Goal: Transaction & Acquisition: Purchase product/service

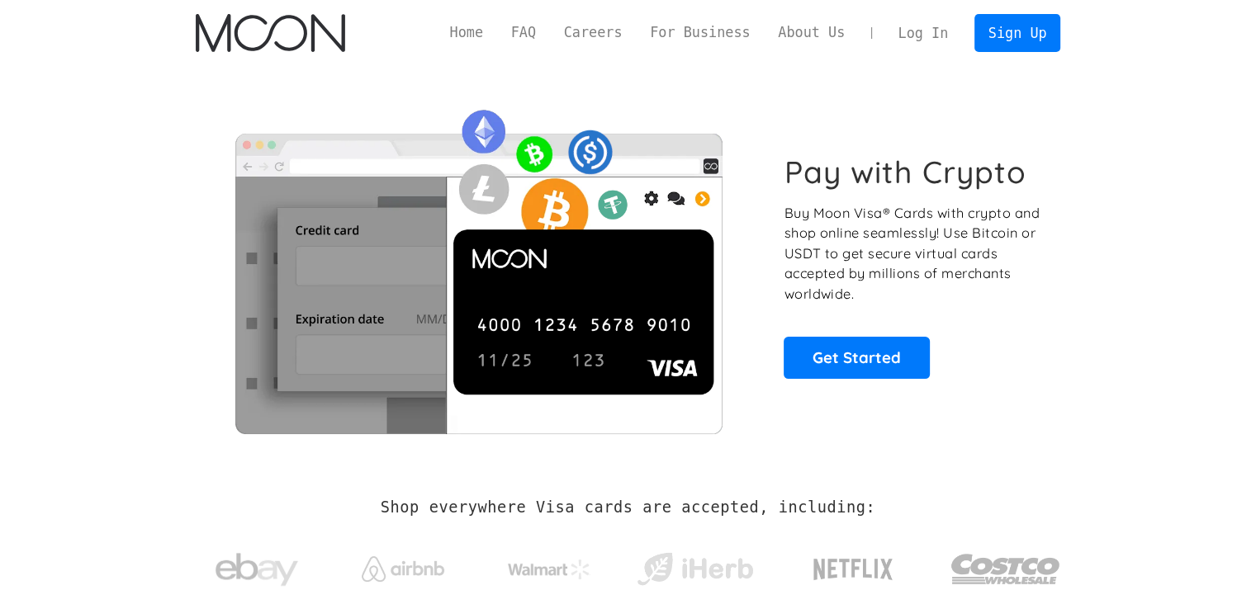
click at [930, 42] on link "Log In" at bounding box center [923, 33] width 78 height 36
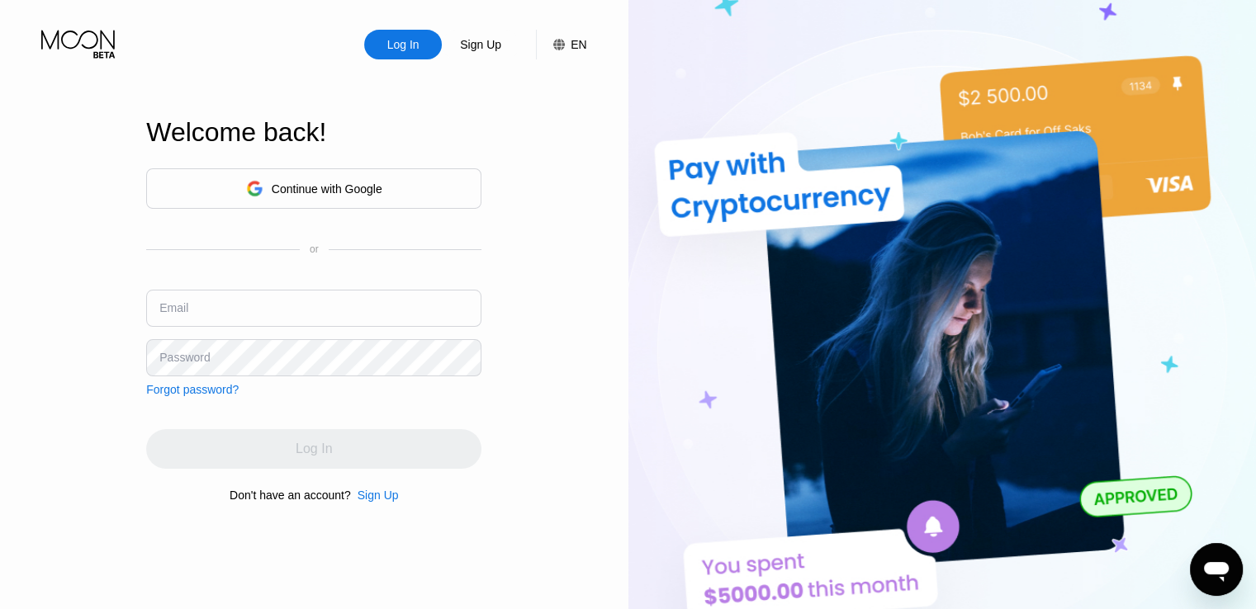
click at [231, 314] on input "text" at bounding box center [313, 308] width 335 height 37
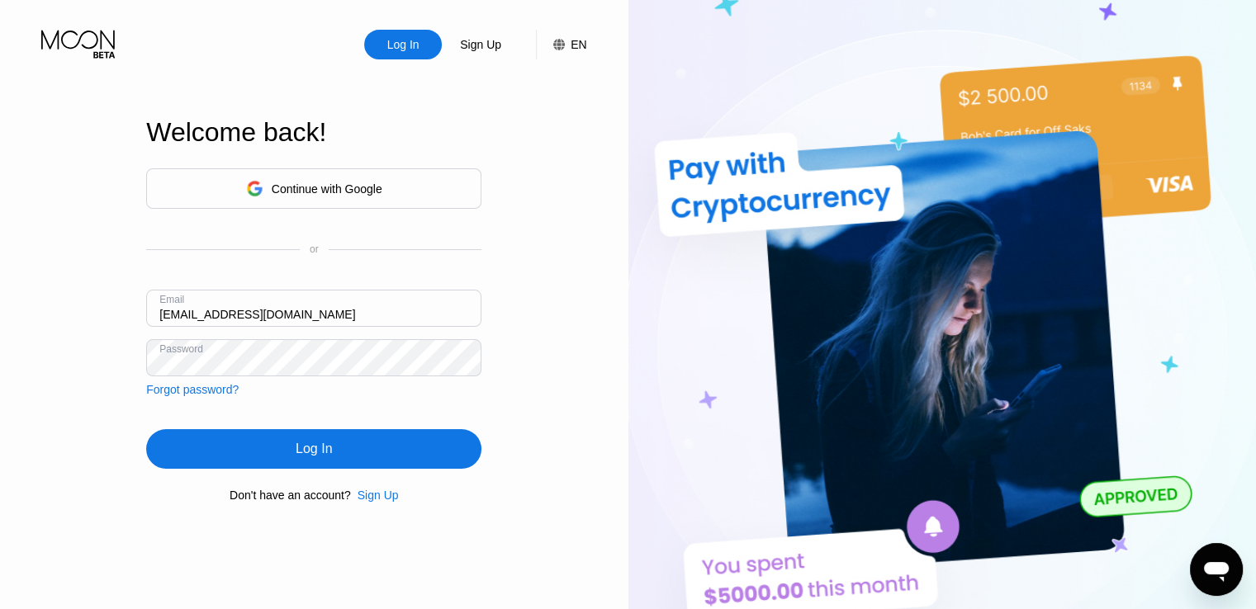
click at [325, 448] on div "Log In" at bounding box center [314, 449] width 36 height 17
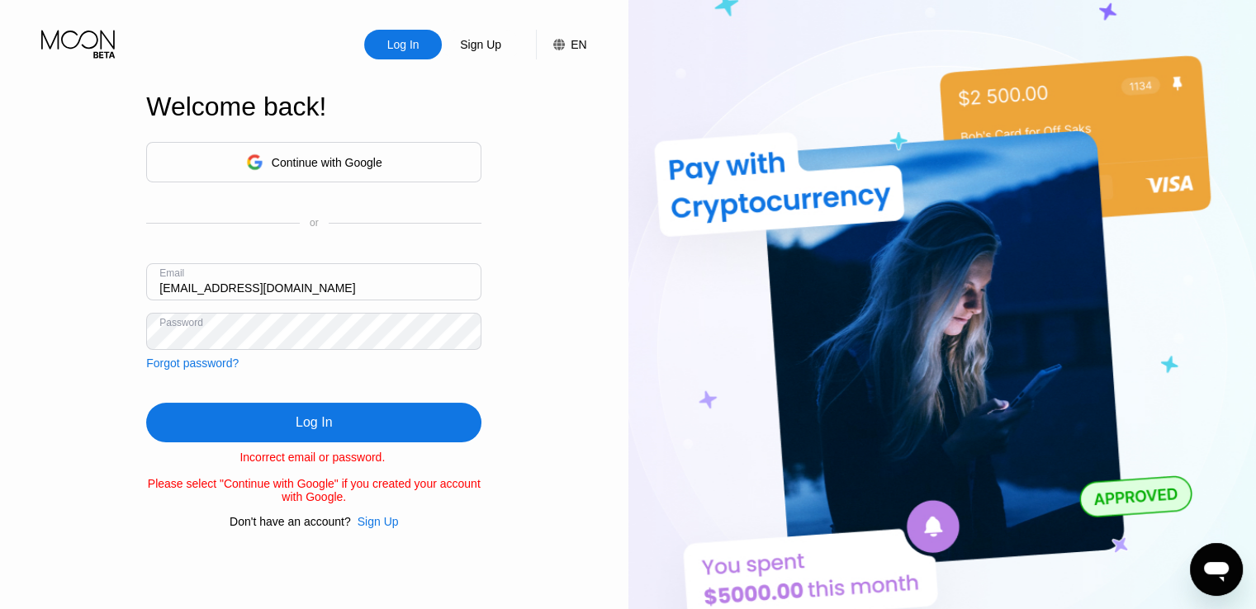
click at [319, 424] on div "Log In" at bounding box center [314, 423] width 36 height 17
drag, startPoint x: 235, startPoint y: 283, endPoint x: 0, endPoint y: 285, distance: 234.6
click at [0, 284] on div "Log In Sign Up EN Language English Save Welcome back! Continue with Google or E…" at bounding box center [314, 335] width 628 height 671
type input "[EMAIL_ADDRESS][DOMAIN_NAME]"
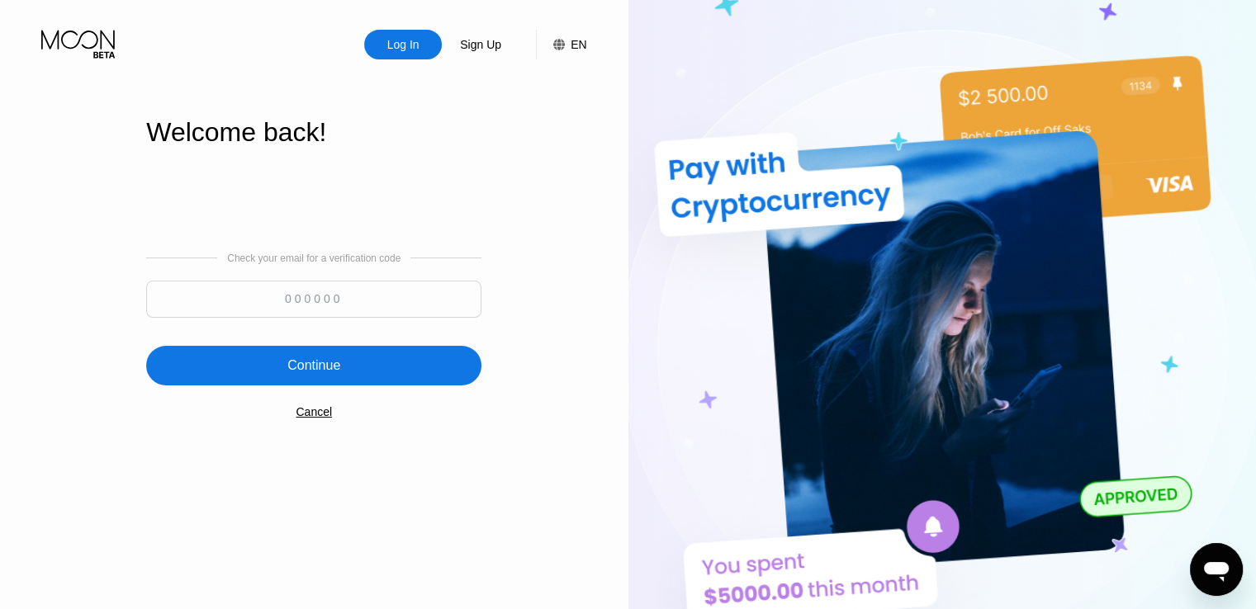
click at [306, 305] on input at bounding box center [313, 299] width 335 height 37
type input "553416"
click at [381, 363] on div "Continue" at bounding box center [313, 366] width 335 height 40
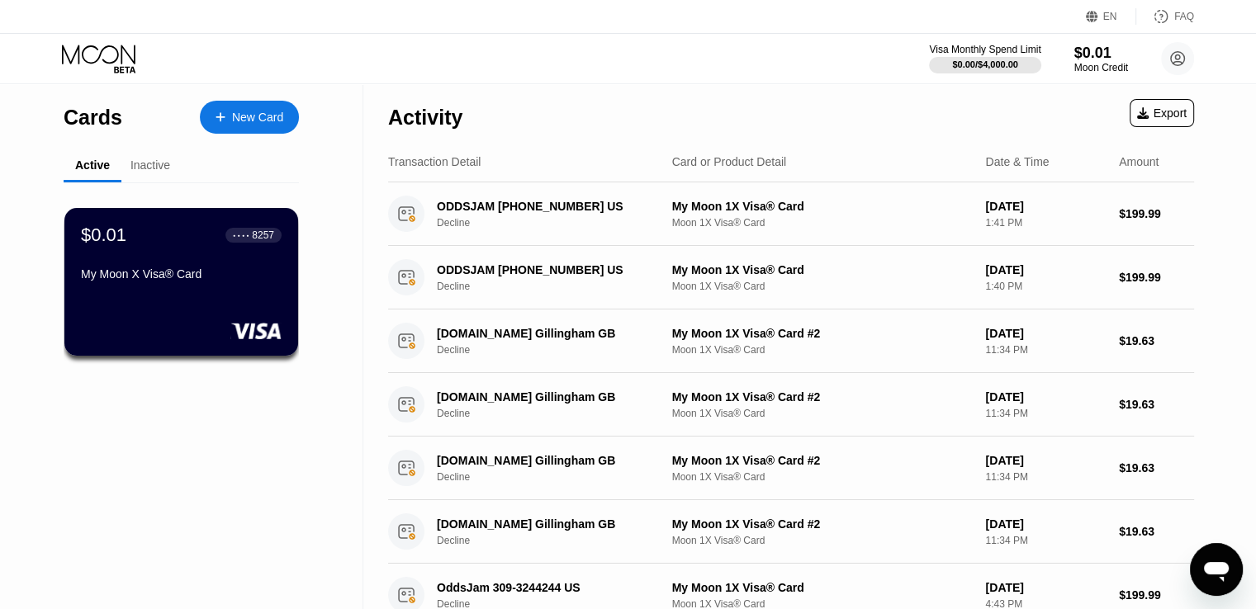
click at [151, 167] on div "Inactive" at bounding box center [150, 165] width 40 height 13
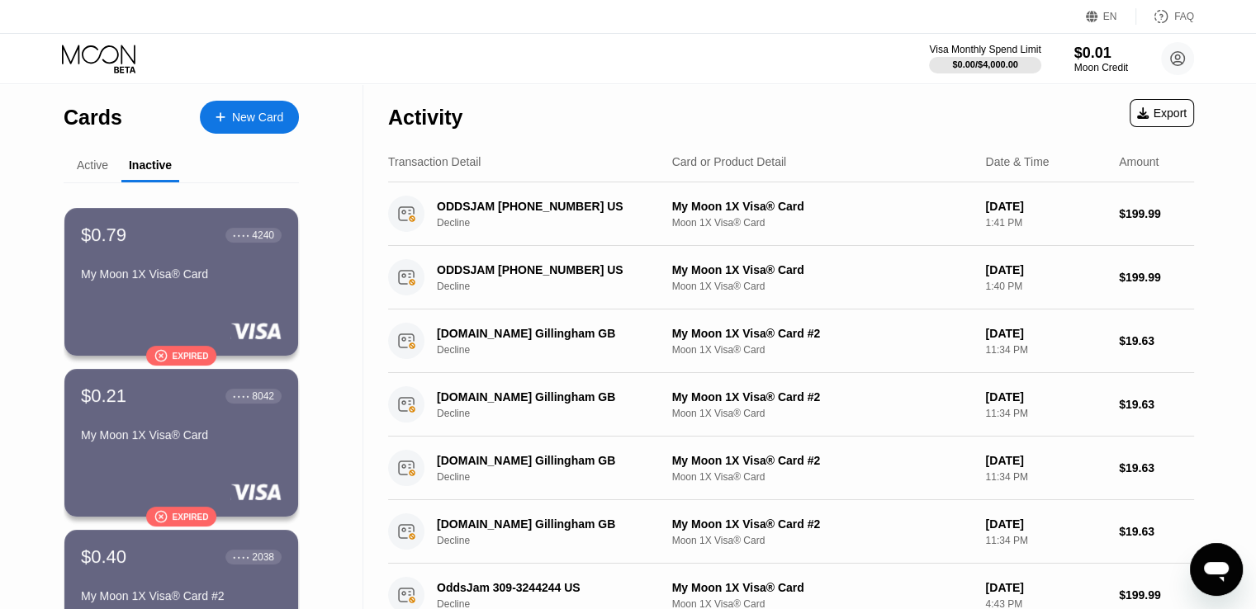
click at [97, 164] on div "Active" at bounding box center [92, 165] width 31 height 13
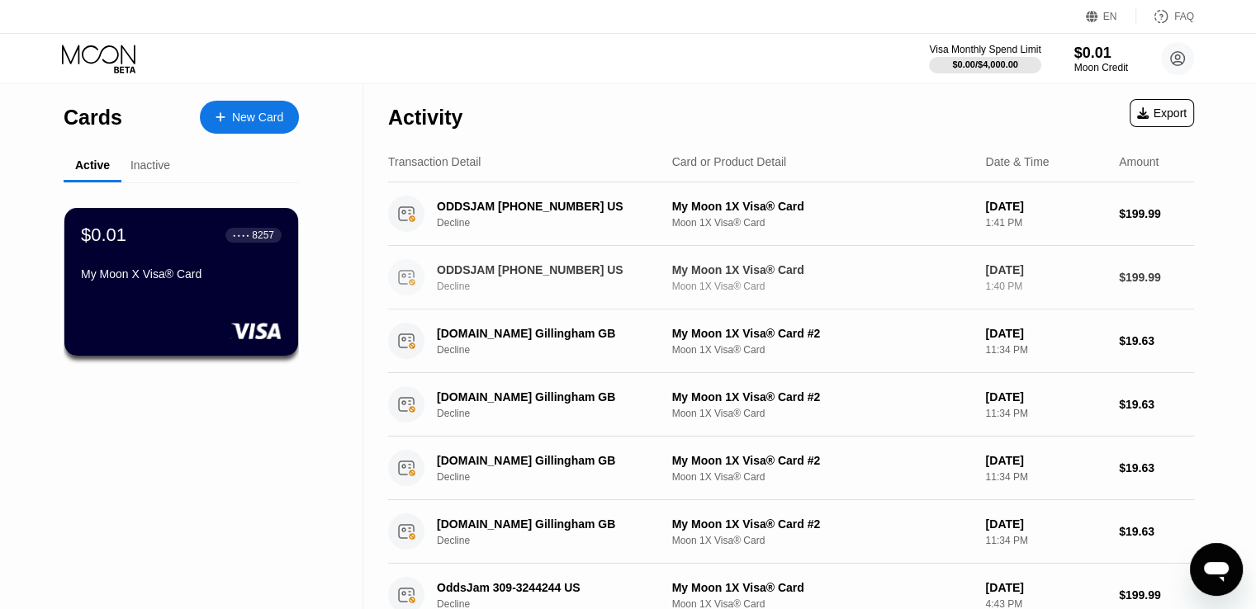
click at [226, 307] on div "$0.01 ● ● ● ● 8257 My Moon X Visa® Card" at bounding box center [181, 282] width 234 height 148
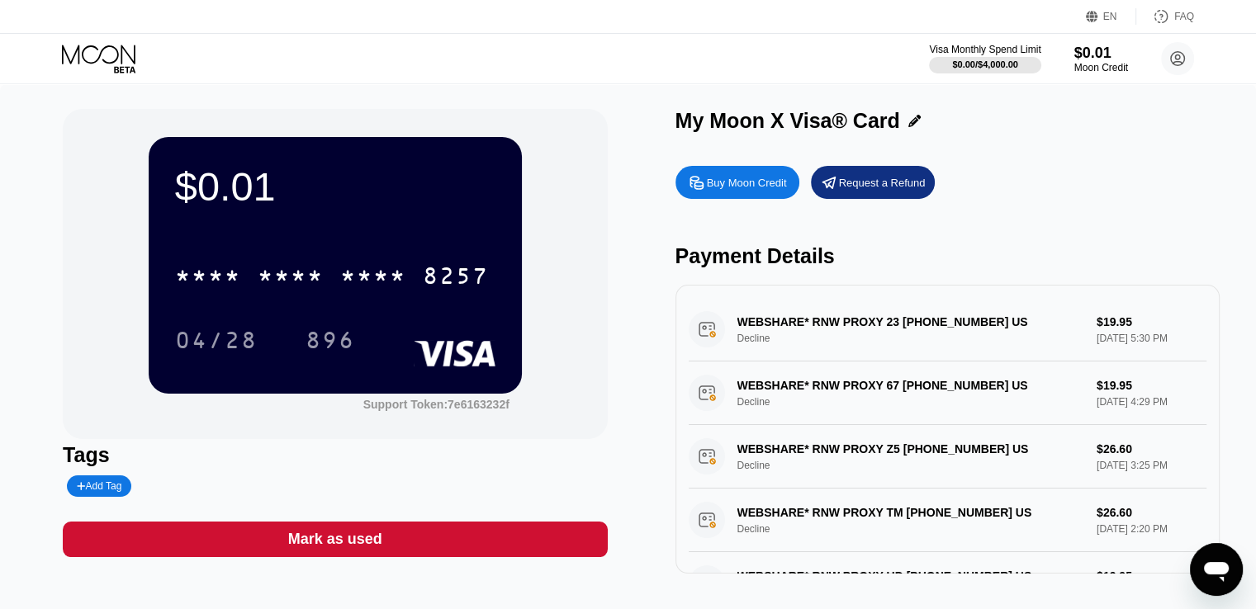
click at [760, 183] on div "Buy Moon Credit" at bounding box center [747, 183] width 80 height 14
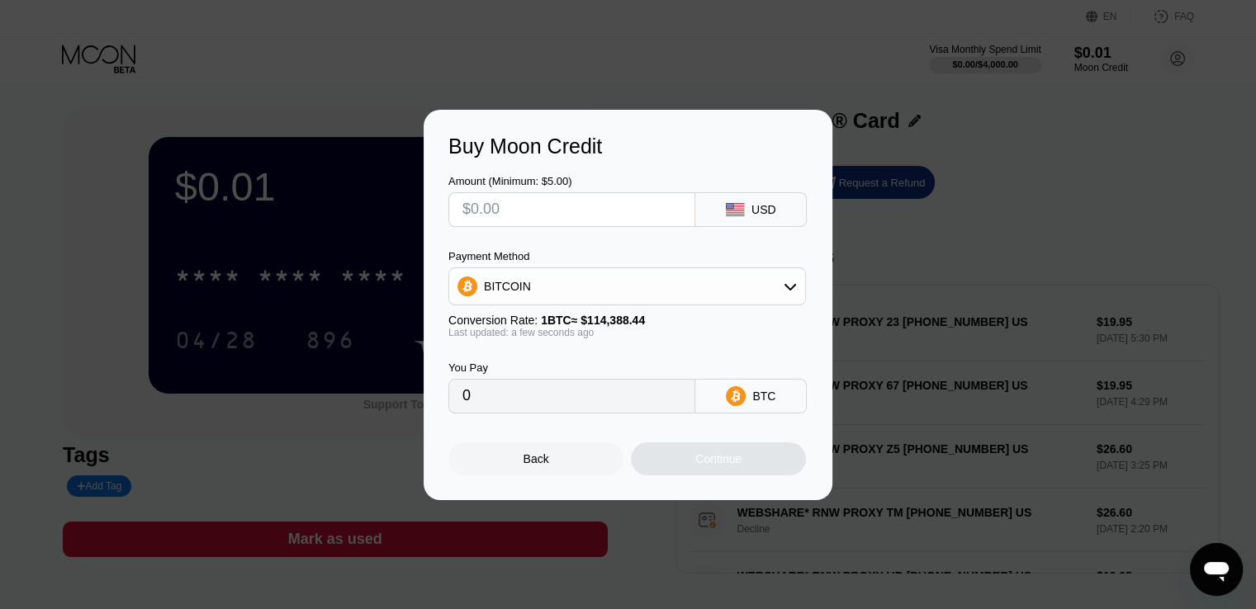
click at [680, 297] on div "BITCOIN" at bounding box center [627, 286] width 356 height 33
click at [674, 284] on div "BITCOIN" at bounding box center [627, 286] width 356 height 33
click at [680, 276] on div "BITCOIN" at bounding box center [627, 286] width 356 height 33
click at [562, 382] on div "USDT on TRON" at bounding box center [627, 368] width 348 height 33
type input "0.00"
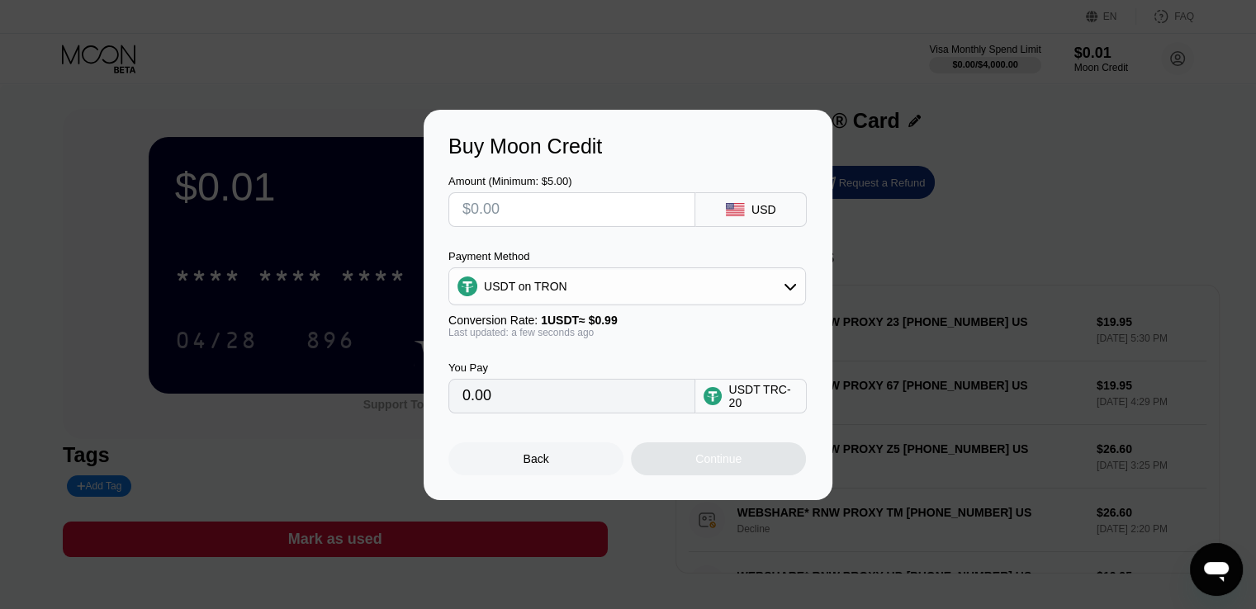
click at [576, 214] on input "text" at bounding box center [571, 209] width 219 height 33
type input "$2"
type input "2.02"
type input "$2"
click at [715, 450] on div "Continue" at bounding box center [718, 459] width 175 height 33
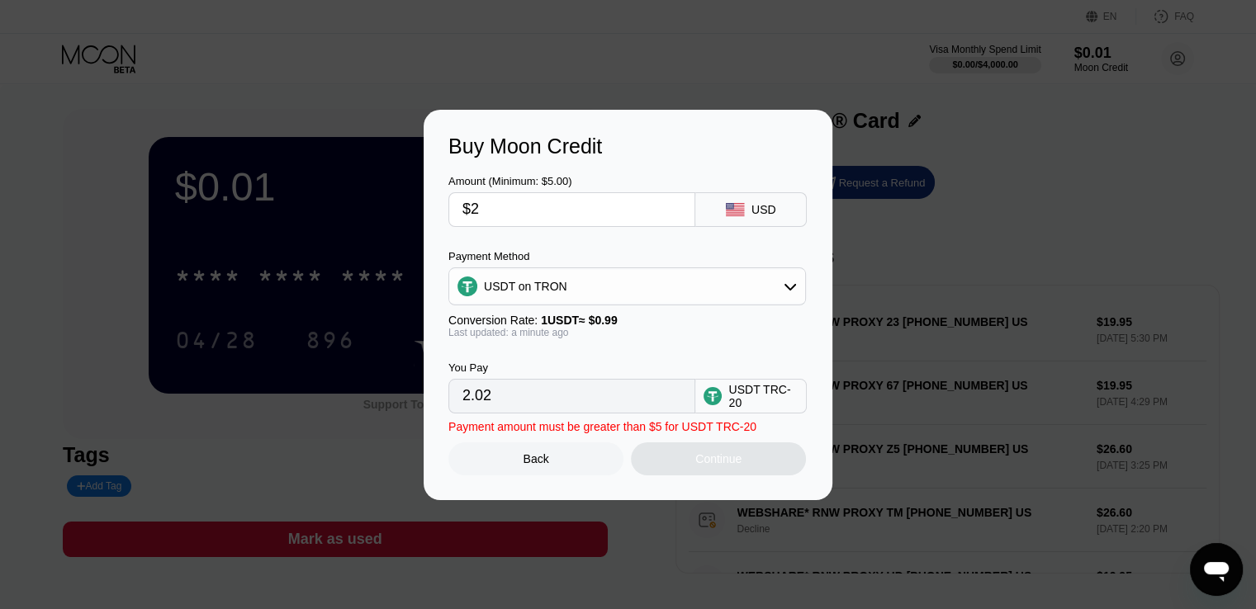
click at [996, 348] on div "Buy Moon Credit Amount (Minimum: $5.00) $2 USD Payment Method USDT on TRON Conv…" at bounding box center [628, 305] width 1256 height 391
click at [208, 147] on div "Buy Moon Credit Amount (Minimum: $5.00) $2 USD Payment Method USDT on TRON Conv…" at bounding box center [628, 305] width 1256 height 391
